Goal: Task Accomplishment & Management: Use online tool/utility

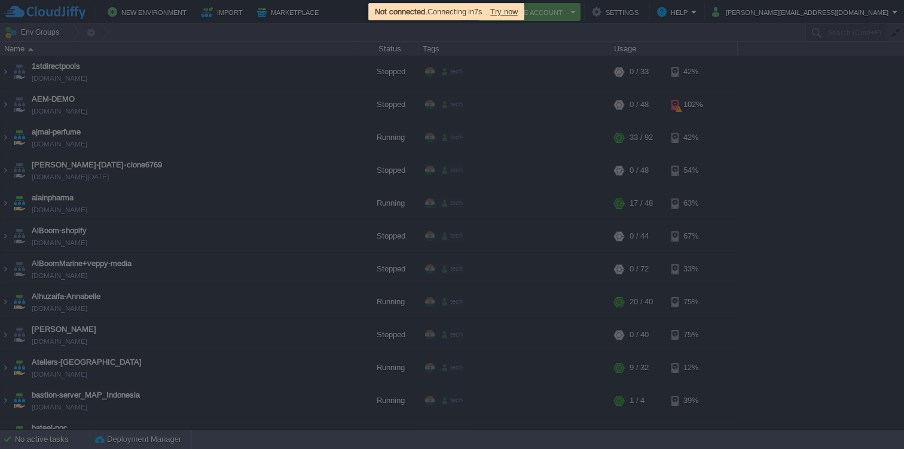
scroll to position [1486, 0]
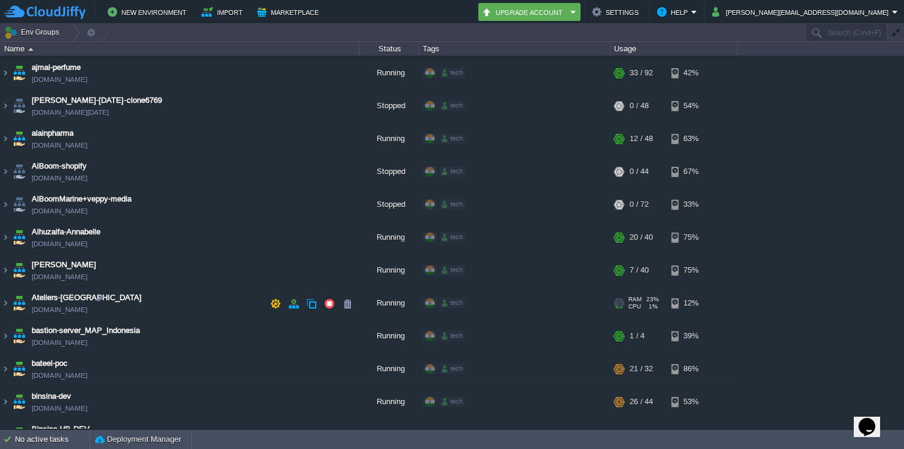
scroll to position [105, 0]
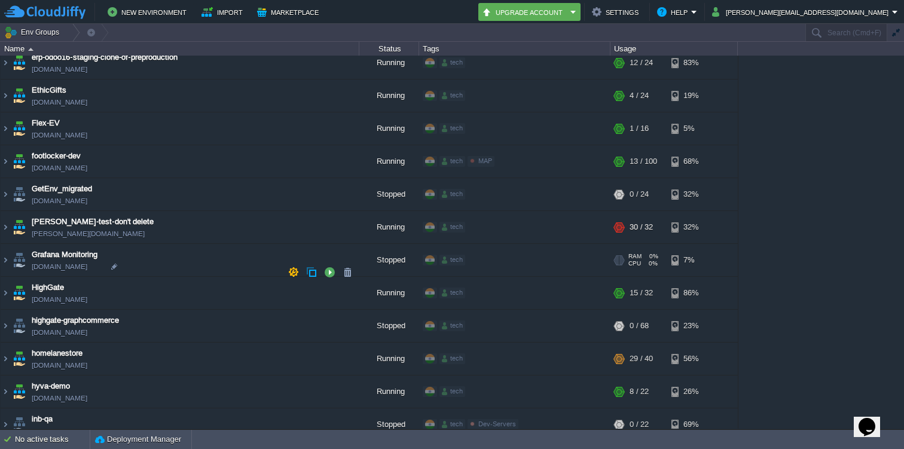
scroll to position [1426, 0]
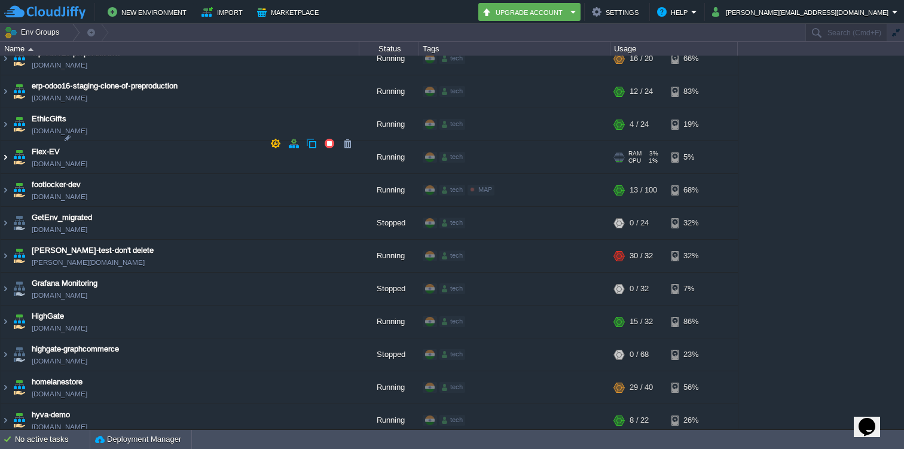
click at [5, 143] on img at bounding box center [6, 157] width 10 height 32
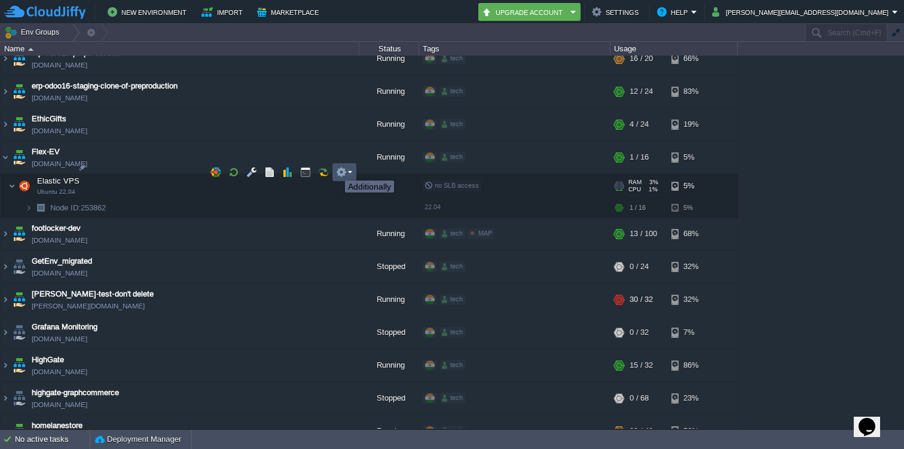
click at [341, 170] on button "button" at bounding box center [341, 172] width 11 height 11
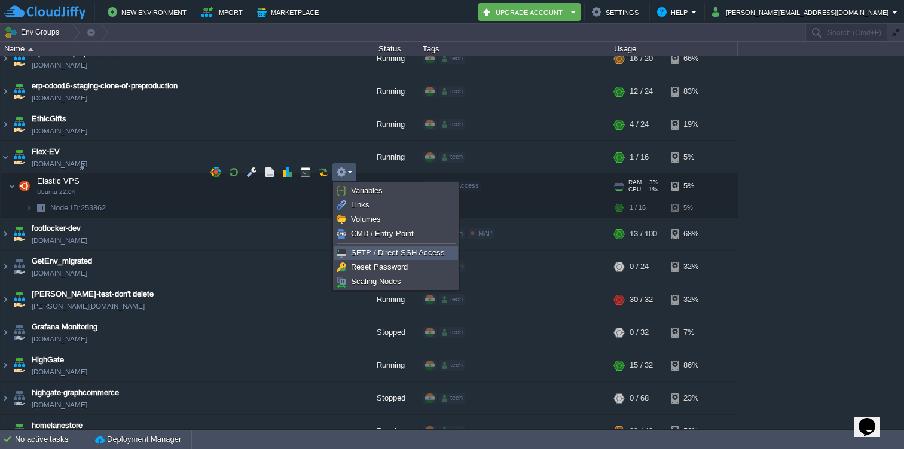
click at [345, 250] on img at bounding box center [341, 253] width 10 height 10
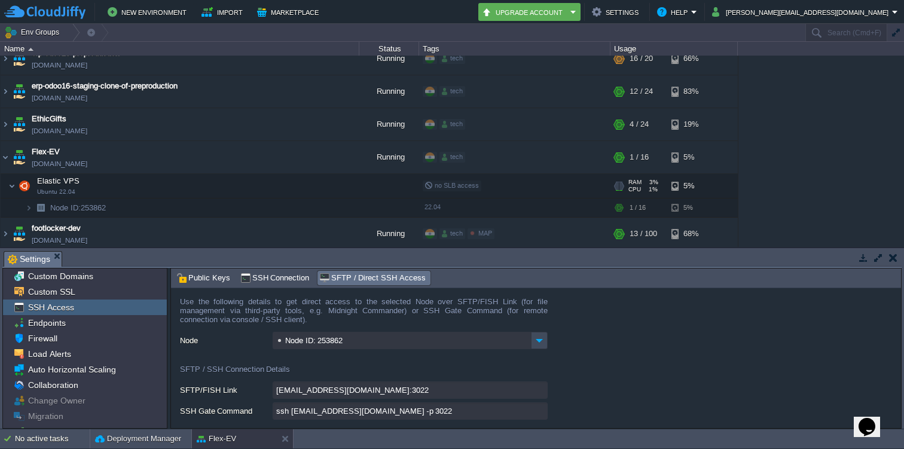
click at [890, 253] on button "button" at bounding box center [893, 257] width 8 height 11
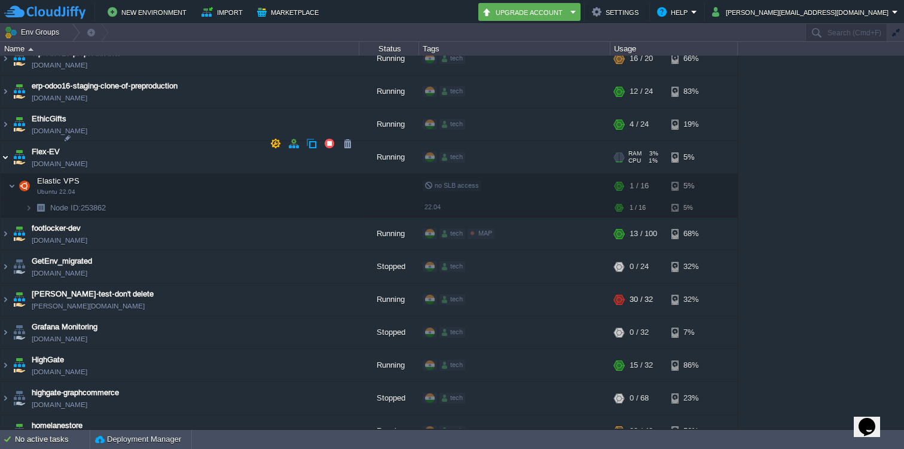
click at [4, 145] on img at bounding box center [6, 157] width 10 height 32
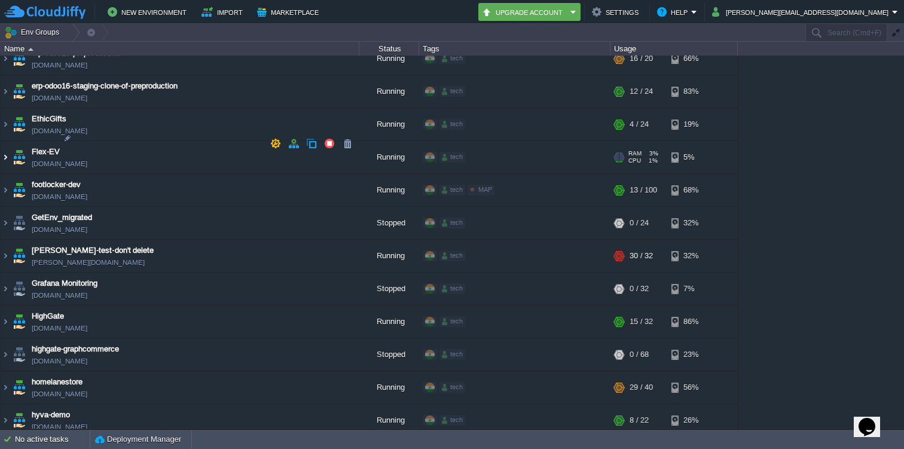
click at [4, 143] on img at bounding box center [6, 157] width 10 height 32
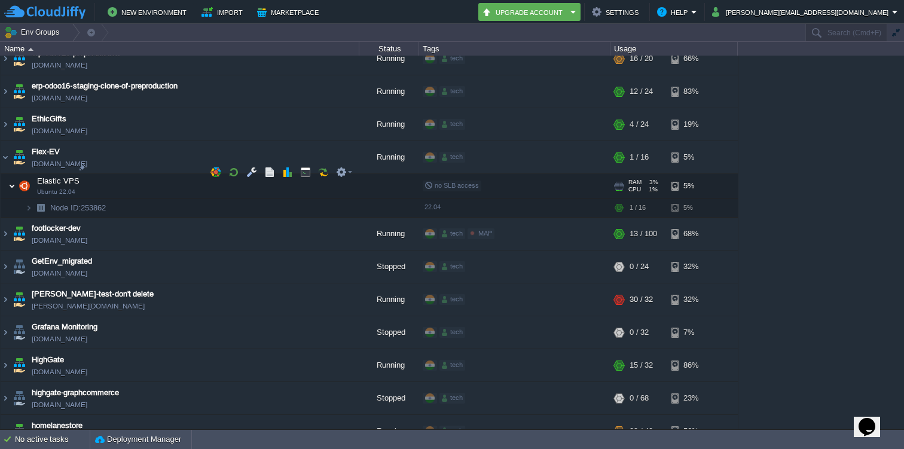
click at [13, 174] on img at bounding box center [11, 186] width 7 height 24
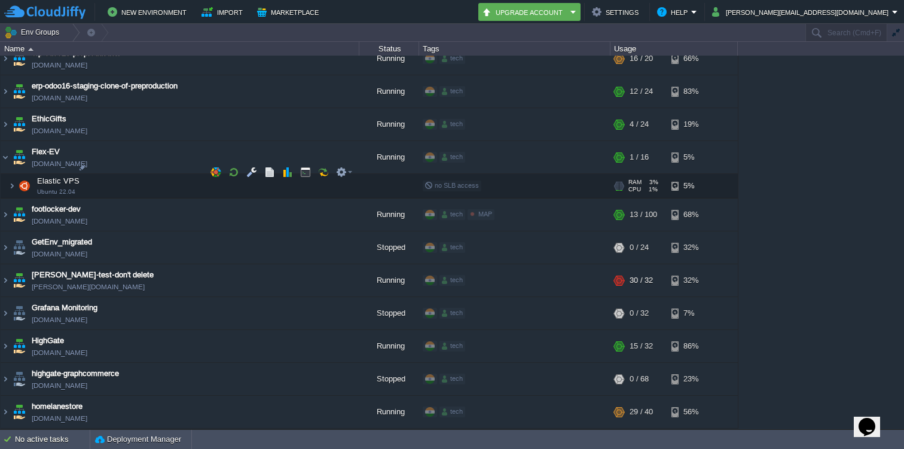
click at [8, 174] on img at bounding box center [5, 179] width 8 height 11
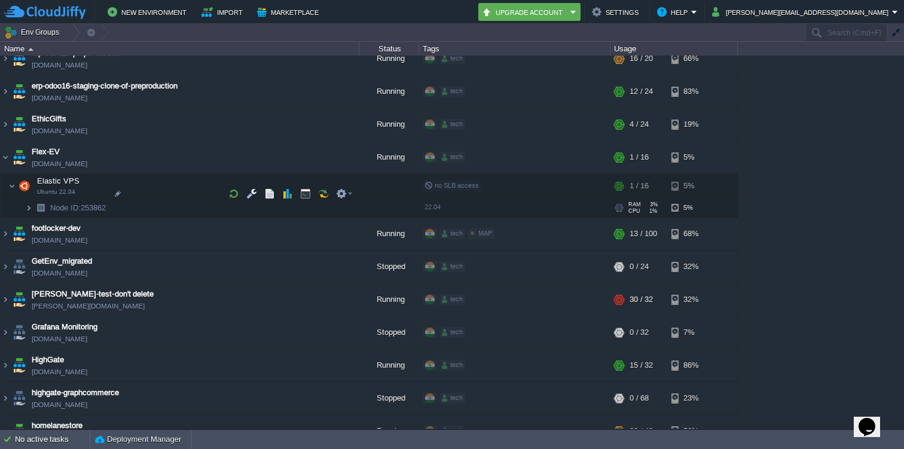
click at [29, 198] on img at bounding box center [28, 207] width 7 height 19
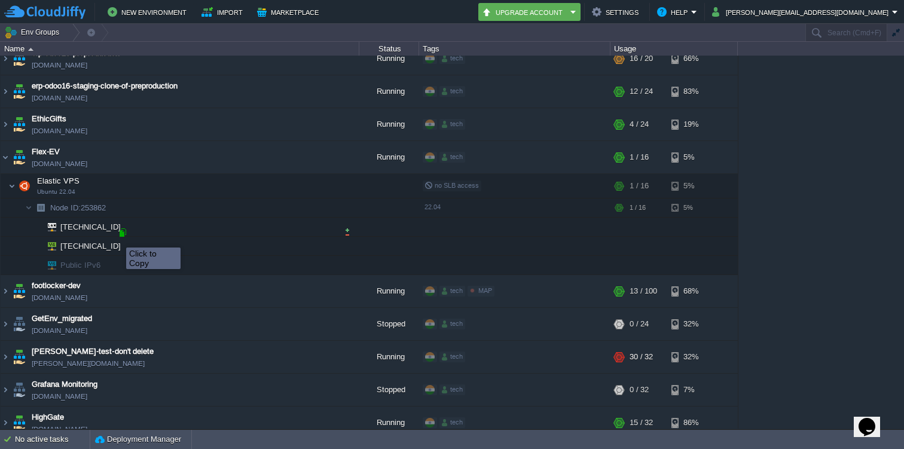
click at [121, 233] on div at bounding box center [122, 232] width 11 height 11
click at [13, 174] on img at bounding box center [11, 186] width 7 height 24
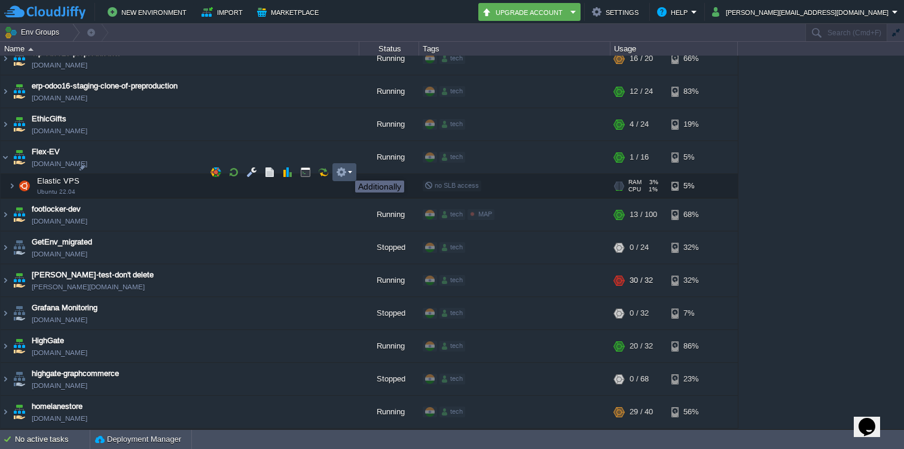
click at [346, 170] on button "button" at bounding box center [341, 172] width 11 height 11
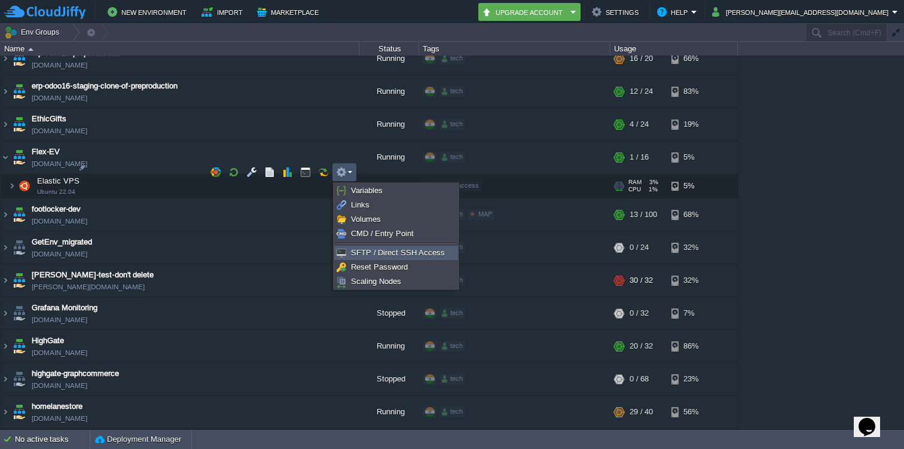
click at [365, 249] on span "SFTP / Direct SSH Access" at bounding box center [398, 252] width 94 height 9
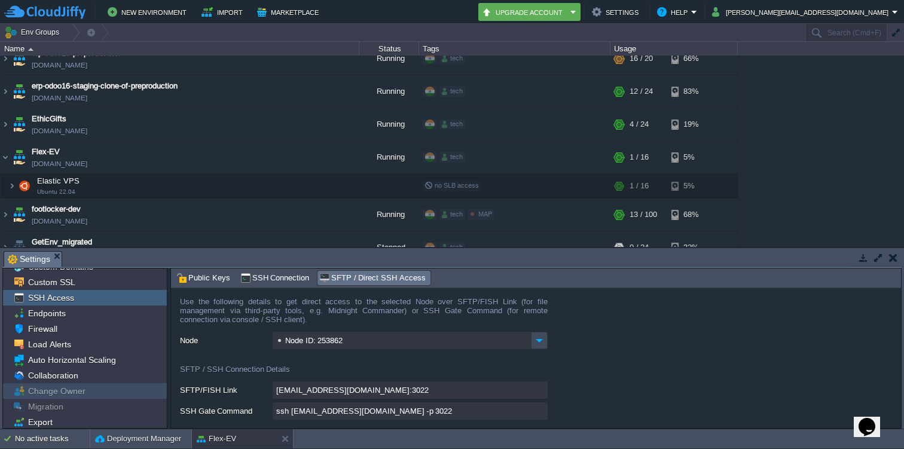
scroll to position [0, 0]
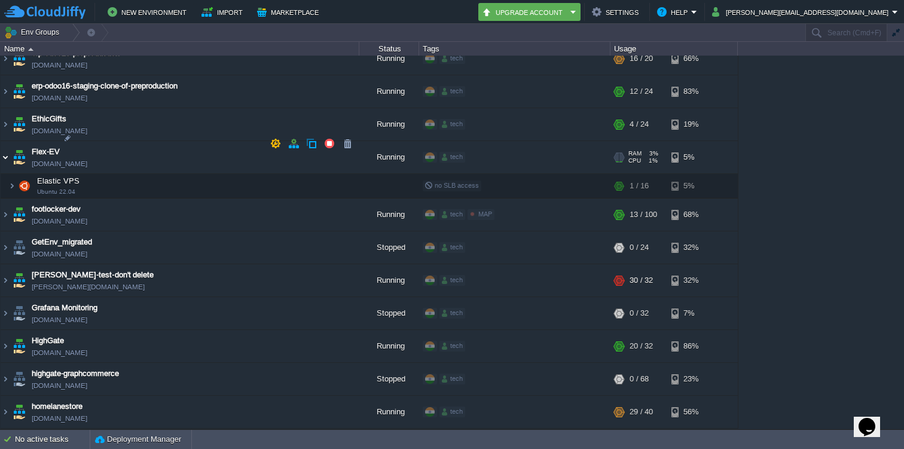
click at [2, 144] on img at bounding box center [6, 157] width 10 height 32
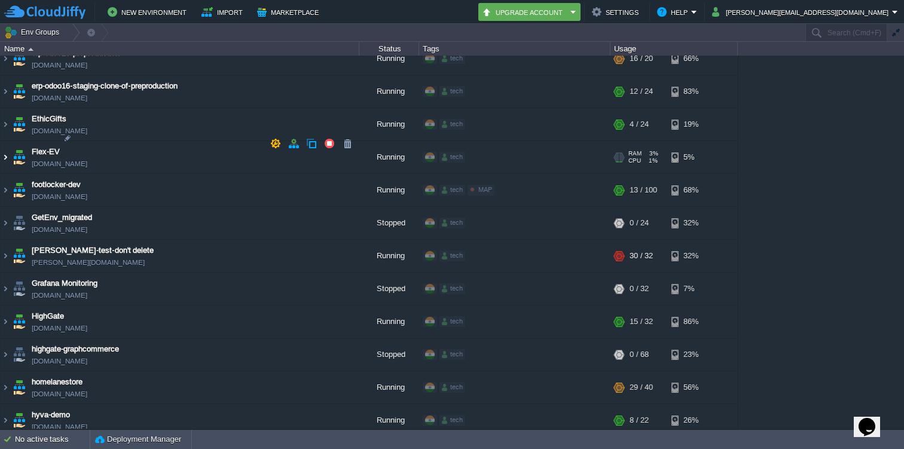
click at [8, 141] on img at bounding box center [6, 157] width 10 height 32
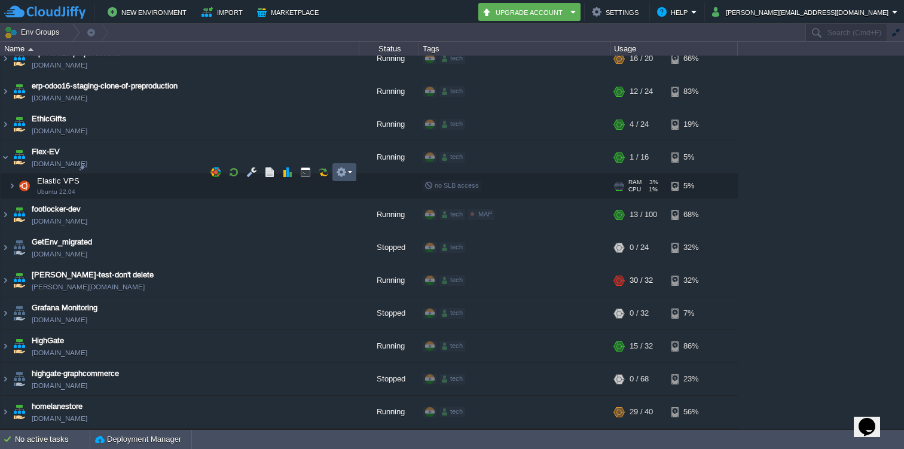
click at [346, 169] on button "button" at bounding box center [341, 172] width 11 height 11
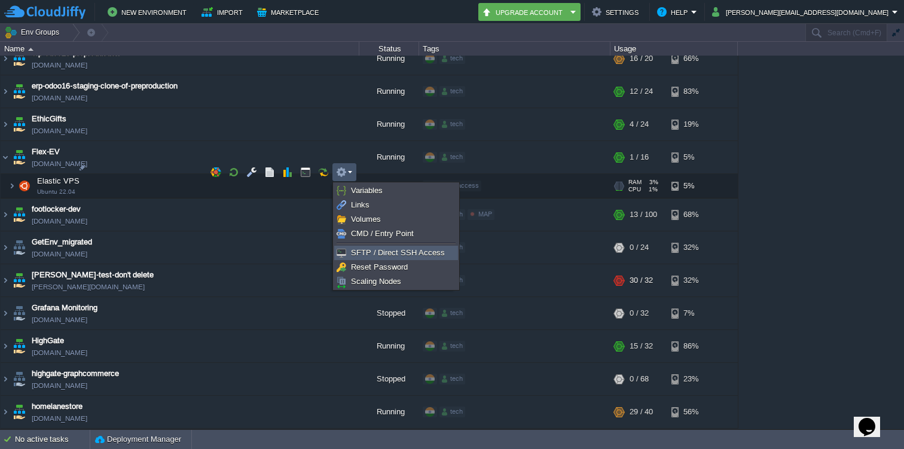
click at [381, 253] on span "SFTP / Direct SSH Access" at bounding box center [398, 252] width 94 height 9
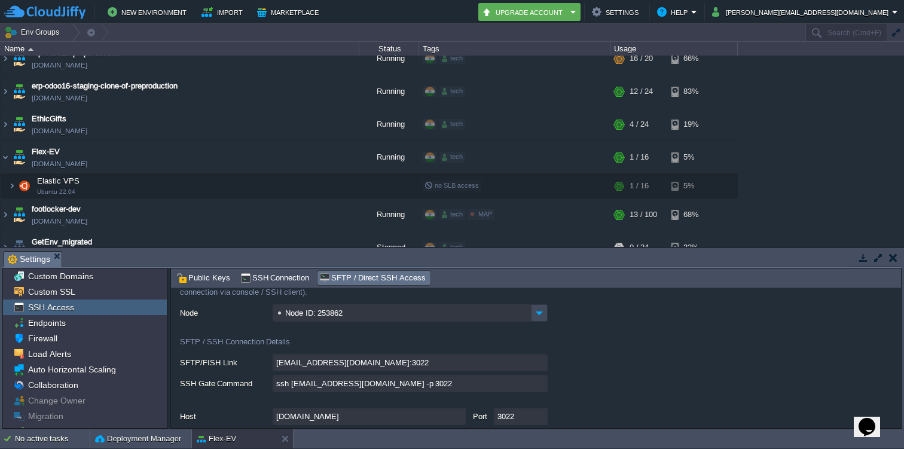
scroll to position [33, 0]
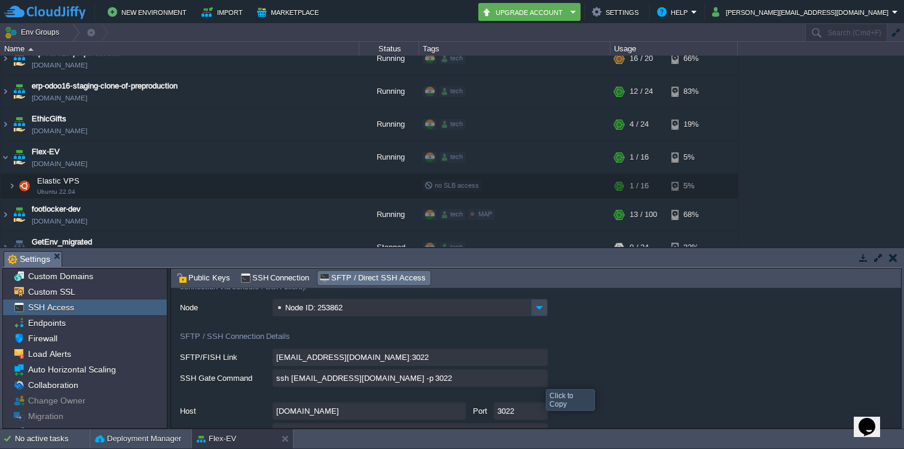
click at [537, 378] on input "ssh [EMAIL_ADDRESS][DOMAIN_NAME] -p 3022" at bounding box center [409, 377] width 275 height 17
click at [537, 379] on input "ssh [EMAIL_ADDRESS][DOMAIN_NAME] -p 3022" at bounding box center [409, 377] width 275 height 17
click at [892, 256] on button "button" at bounding box center [893, 257] width 8 height 11
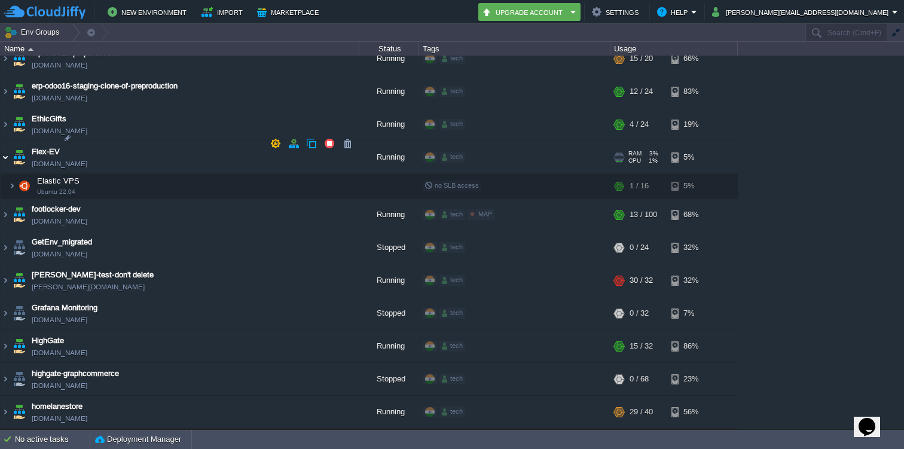
click at [3, 141] on img at bounding box center [6, 157] width 10 height 32
